Goal: Information Seeking & Learning: Learn about a topic

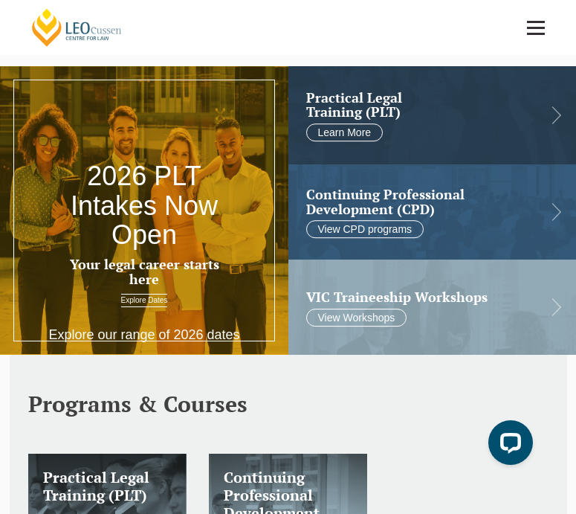
click at [537, 31] on link at bounding box center [536, 27] width 55 height 55
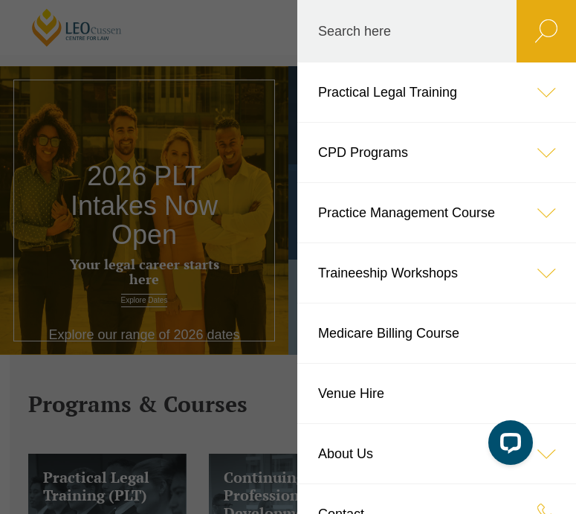
click at [514, 88] on link "Practical Legal Training" at bounding box center [436, 91] width 279 height 59
click at [372, 99] on link "Practical Legal Training" at bounding box center [436, 91] width 279 height 59
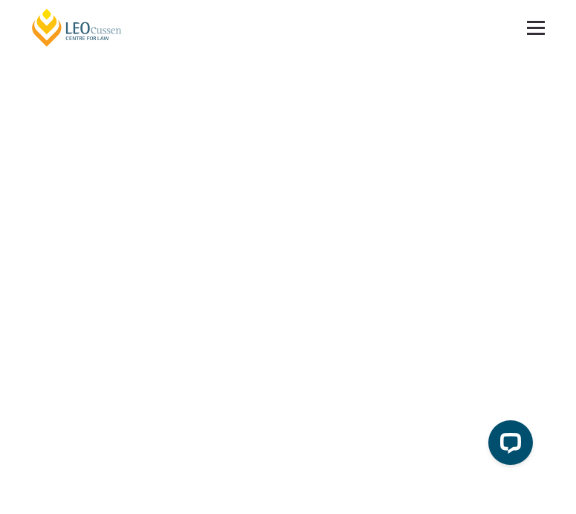
scroll to position [4156, 0]
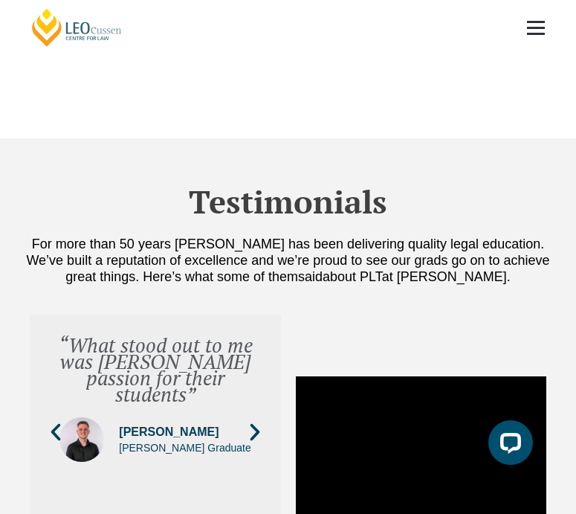
click at [255, 421] on icon "Next slide" at bounding box center [255, 432] width 22 height 22
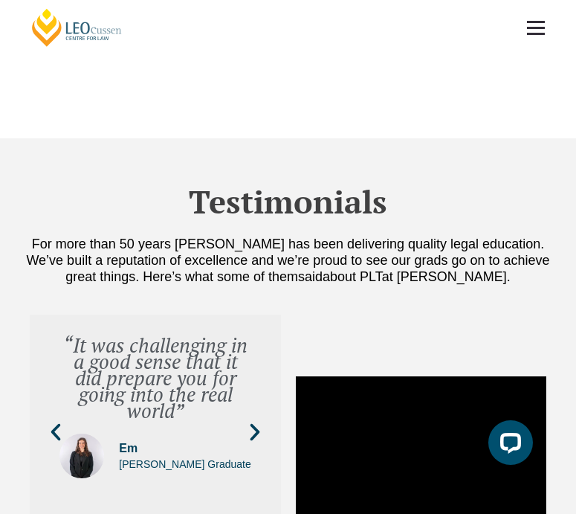
click at [255, 421] on icon "Next slide" at bounding box center [255, 432] width 22 height 22
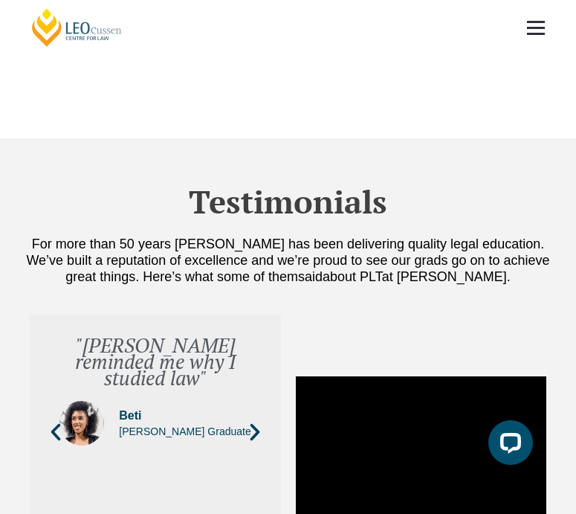
click at [142, 407] on span "Beti" at bounding box center [185, 415] width 132 height 16
click at [262, 421] on icon "Next slide" at bounding box center [255, 432] width 22 height 22
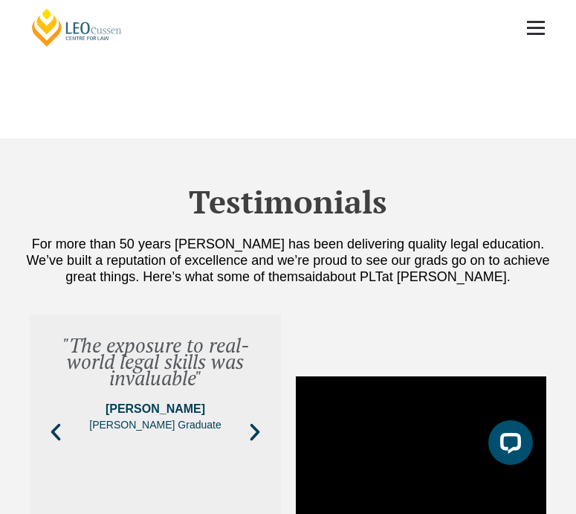
click at [262, 421] on icon "Next slide" at bounding box center [255, 432] width 22 height 22
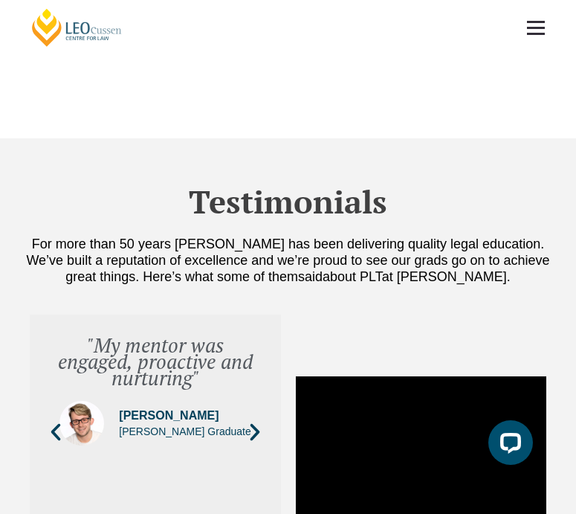
click at [262, 421] on icon "Next slide" at bounding box center [255, 432] width 22 height 22
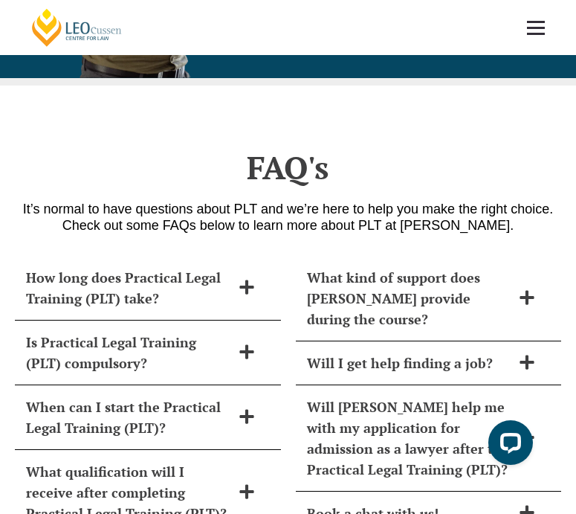
scroll to position [5733, 0]
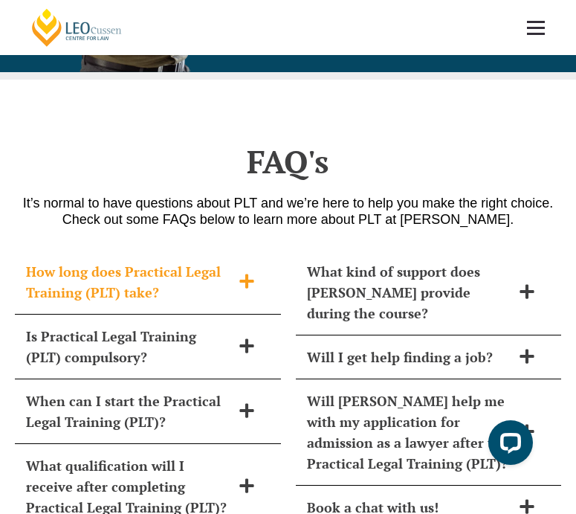
click at [189, 261] on h2 "How long does Practical Legal Training (PLT) take?" at bounding box center [128, 282] width 205 height 42
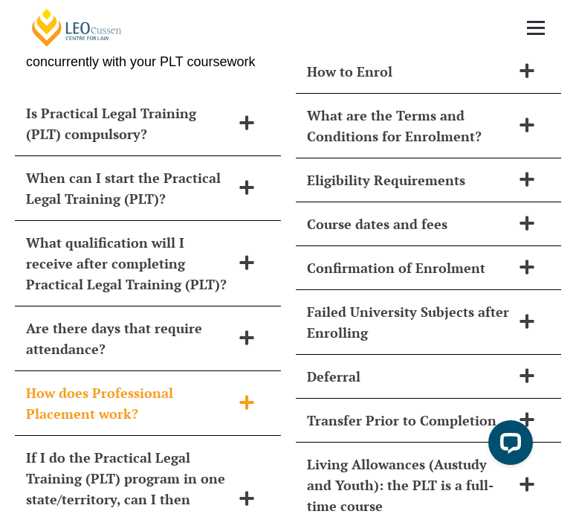
scroll to position [6237, 0]
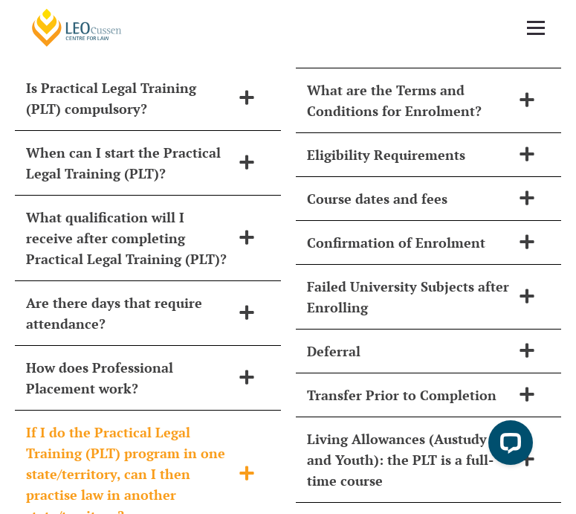
click at [140, 422] on h2 "If I do the Practical Legal Training (PLT) program in one state/territory, can …" at bounding box center [128, 474] width 205 height 104
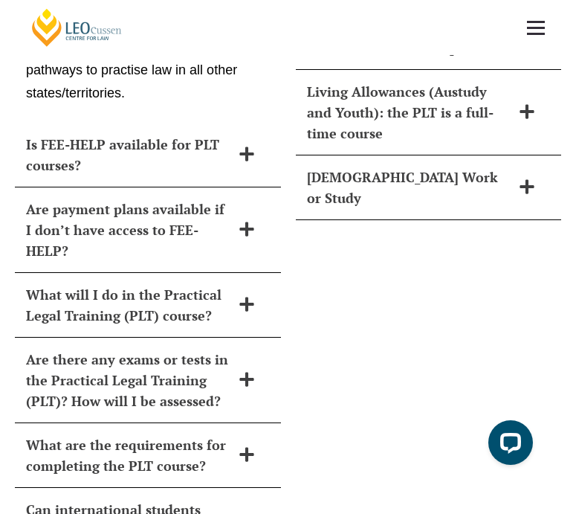
scroll to position [6587, 0]
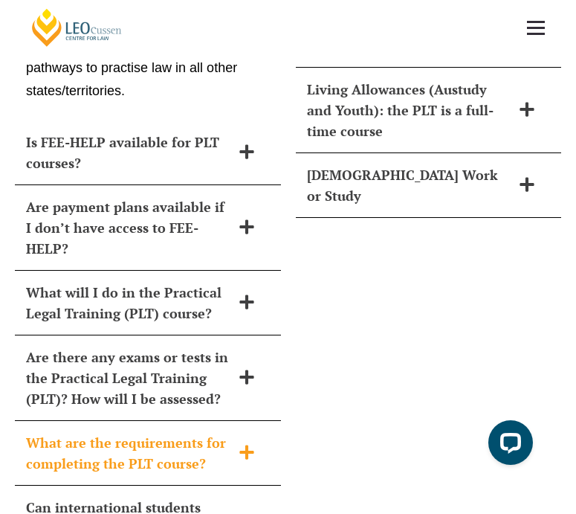
click at [220, 432] on h2 "What are the requirements for completing the PLT course?" at bounding box center [128, 453] width 205 height 42
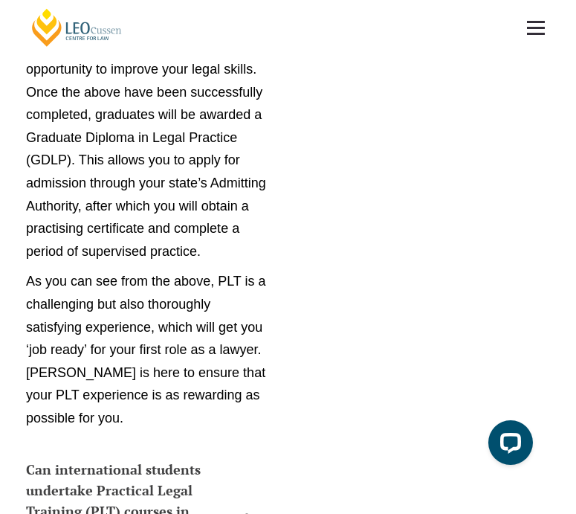
scroll to position [8995, 0]
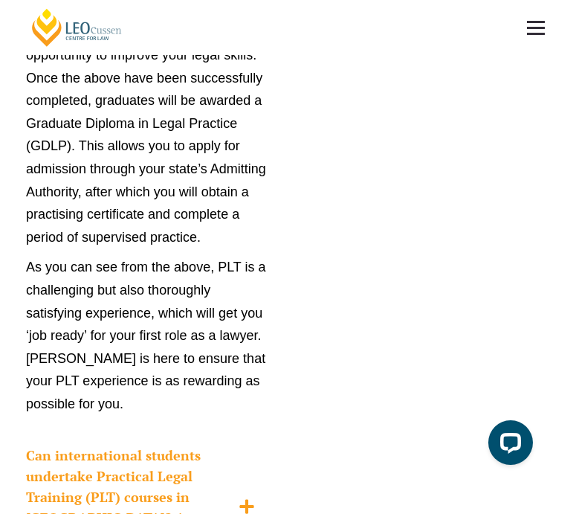
click at [149, 445] on h2 "Can international students undertake Practical Legal Training (PLT) courses in …" at bounding box center [128, 507] width 205 height 125
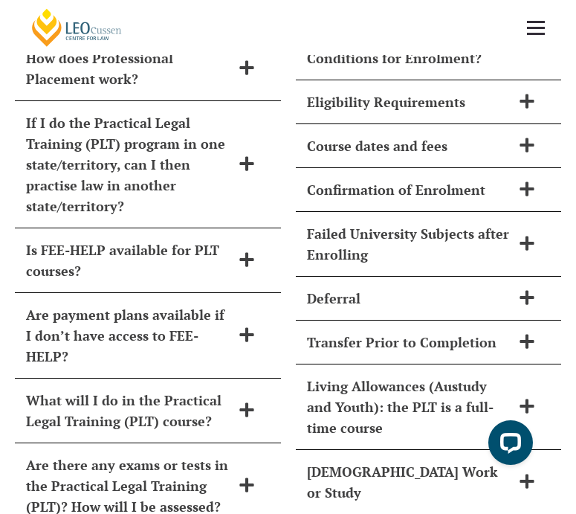
scroll to position [6291, 0]
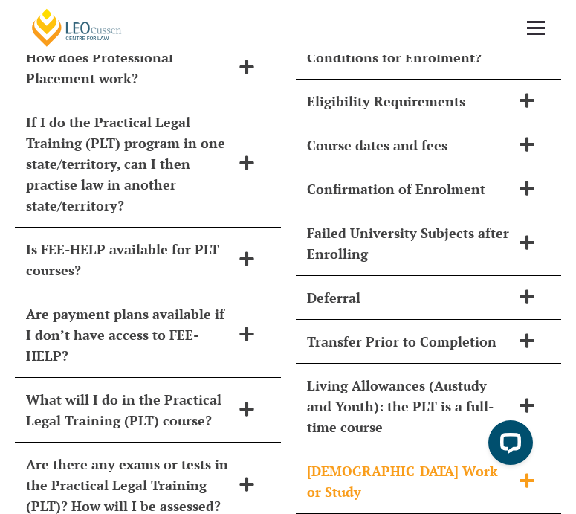
click at [339, 460] on h2 "[DEMOGRAPHIC_DATA] Work or Study" at bounding box center [409, 481] width 205 height 42
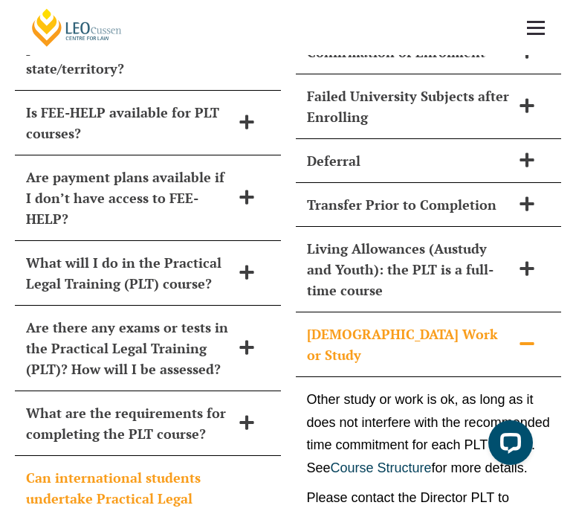
scroll to position [6431, 0]
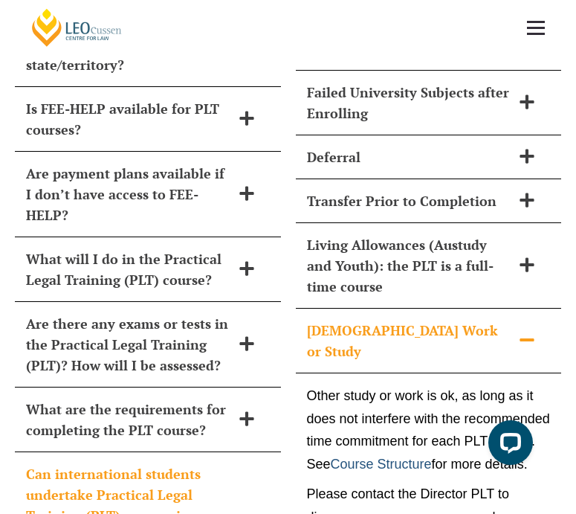
click at [367, 457] on link "Course Structure" at bounding box center [381, 464] width 101 height 15
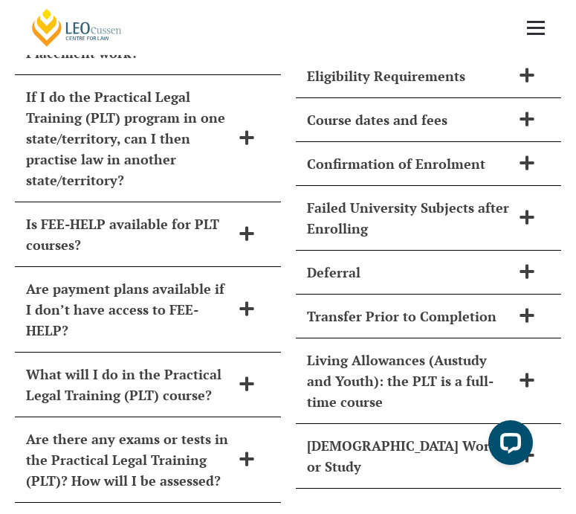
scroll to position [6321, 0]
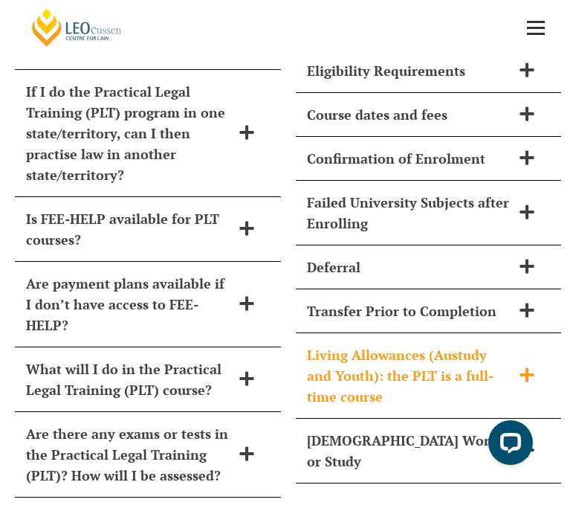
click at [359, 344] on h2 "Living Allowances (Austudy and Youth): the PLT is a full-time course" at bounding box center [409, 375] width 205 height 62
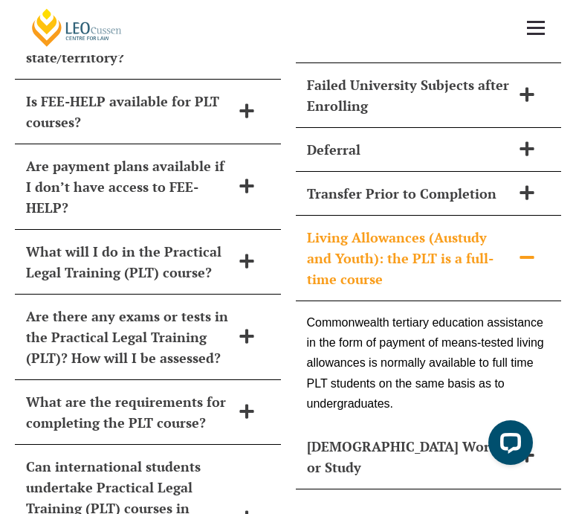
scroll to position [6440, 0]
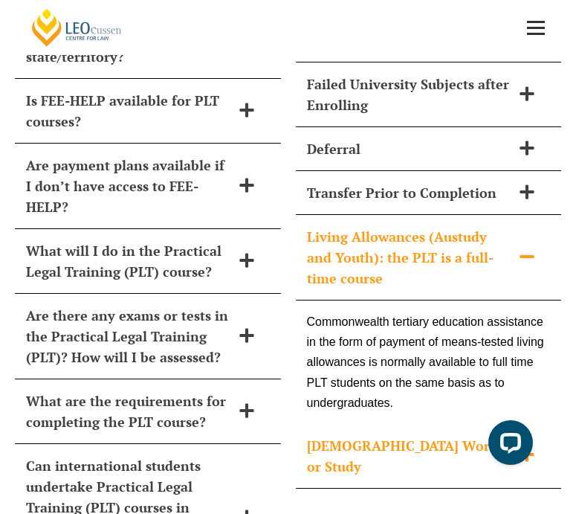
click at [349, 435] on h2 "Part-Time Work or Study" at bounding box center [409, 456] width 205 height 42
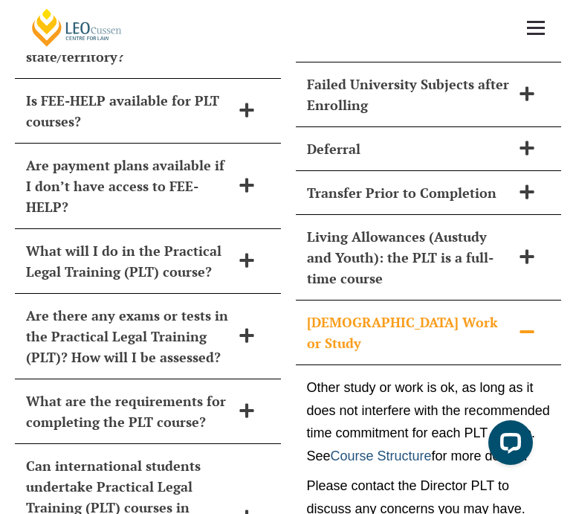
click at [354, 448] on link "Course Structure" at bounding box center [381, 455] width 101 height 15
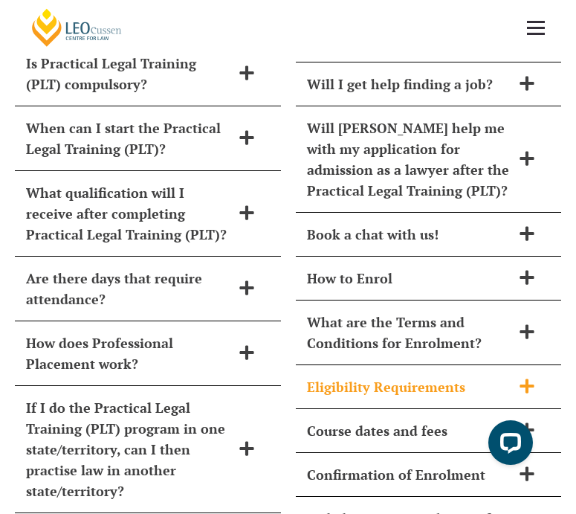
scroll to position [6009, 0]
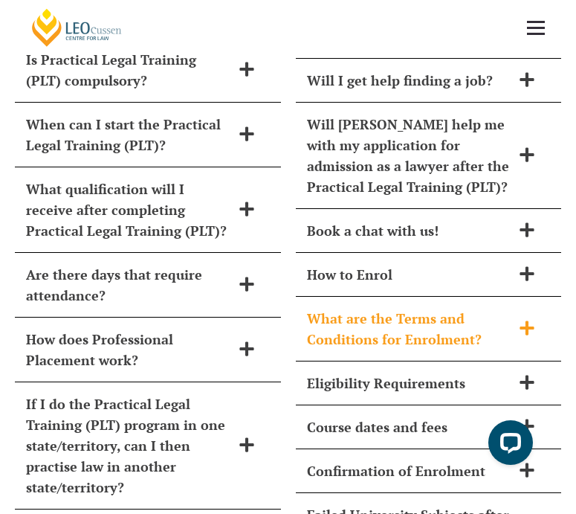
click at [367, 308] on h2 "What are the Terms and Conditions for Enrolment?" at bounding box center [409, 329] width 205 height 42
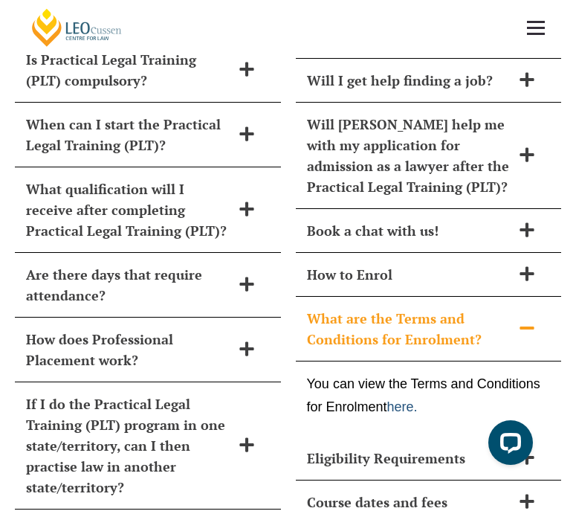
click at [404, 399] on link "here." at bounding box center [402, 406] width 30 height 15
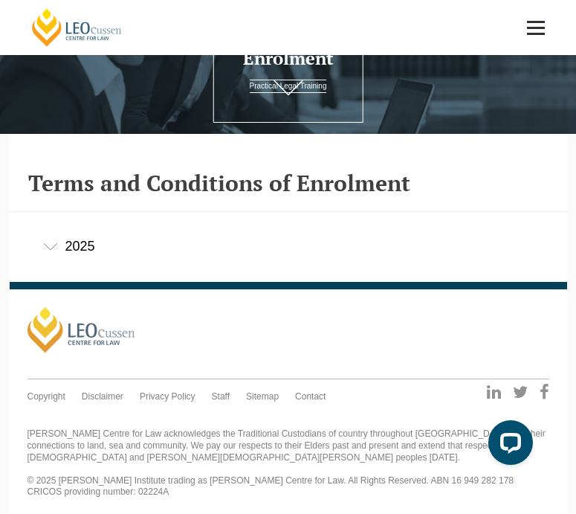
scroll to position [105, 0]
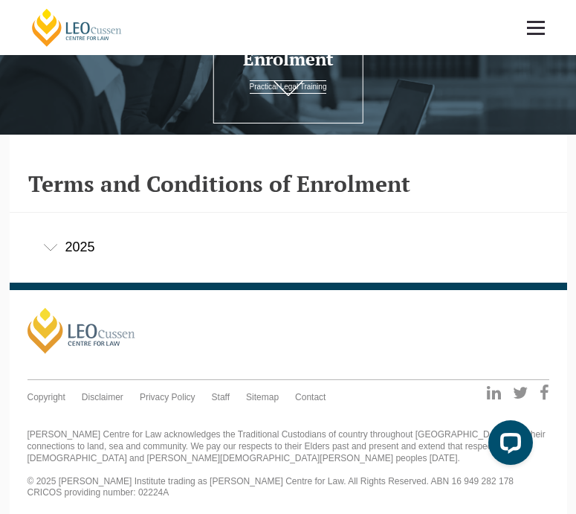
click at [33, 241] on div "2025" at bounding box center [289, 247] width 558 height 69
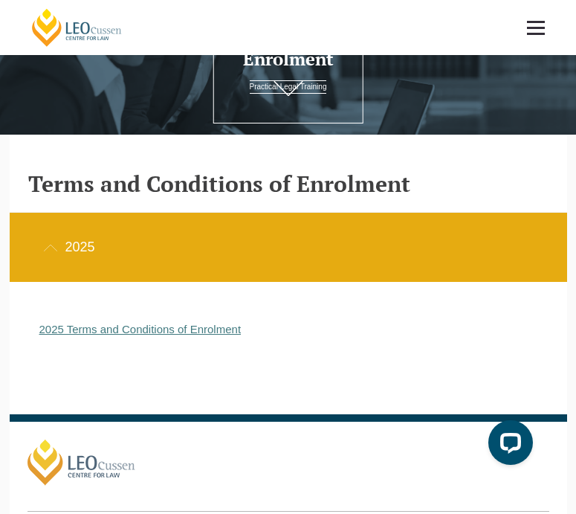
click at [100, 335] on link "2025 Terms and Conditions of Enrolment" at bounding box center [140, 329] width 202 height 13
